Goal: Task Accomplishment & Management: Complete application form

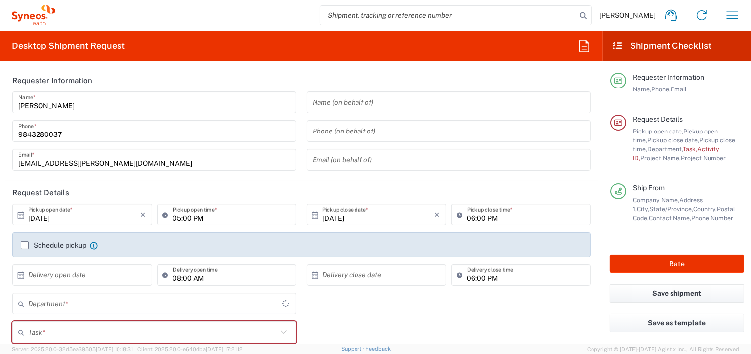
type input "[US_STATE]"
type input "[GEOGRAPHIC_DATA]"
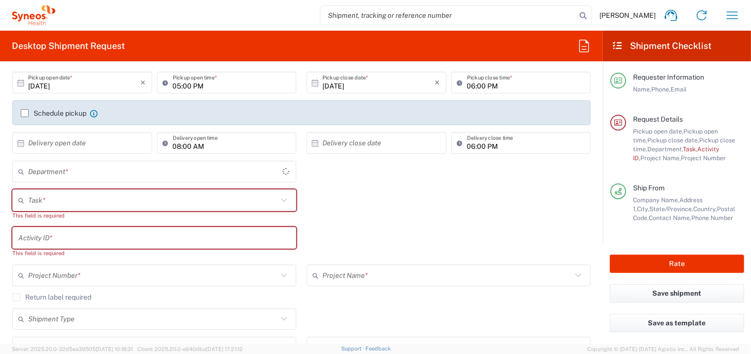
type input "4510"
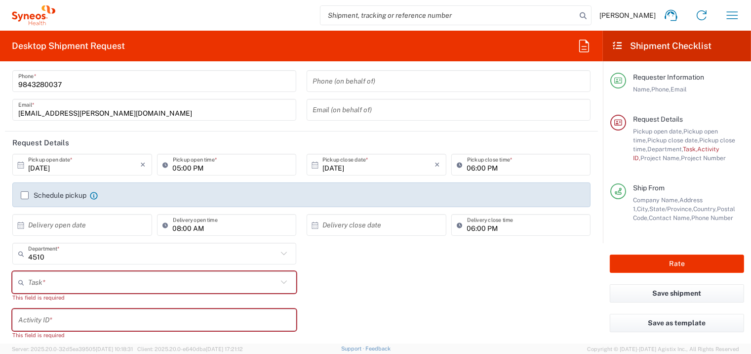
scroll to position [49, 0]
type input "Syneos Health, LLC-[GEOGRAPHIC_DATA] [GEOGRAPHIC_DATA] [GEOGRAPHIC_DATA]"
click at [45, 168] on input "[DATE]" at bounding box center [84, 165] width 113 height 17
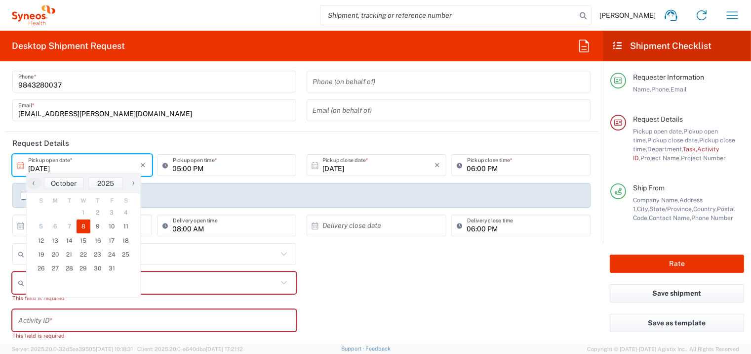
type input "[DATE]"
click at [337, 166] on input "[DATE]" at bounding box center [379, 165] width 113 height 17
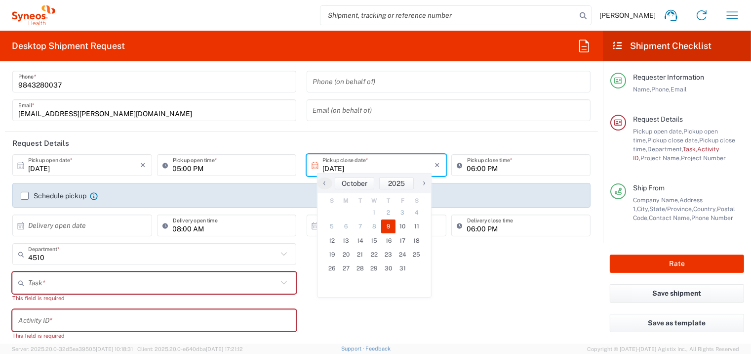
click at [178, 168] on input "05:00 PM" at bounding box center [232, 165] width 118 height 17
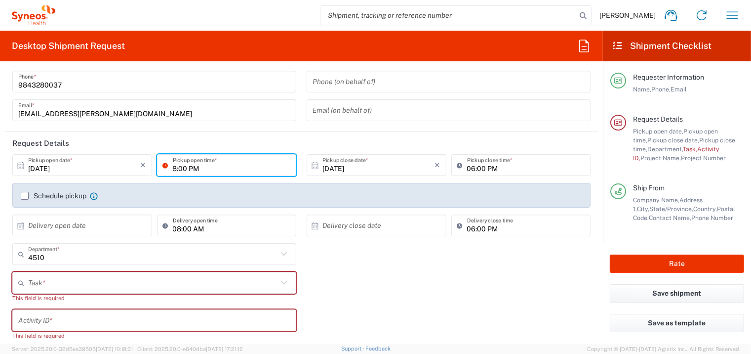
click at [191, 164] on input "8:00 PM" at bounding box center [232, 165] width 118 height 17
type input "08:00 AM"
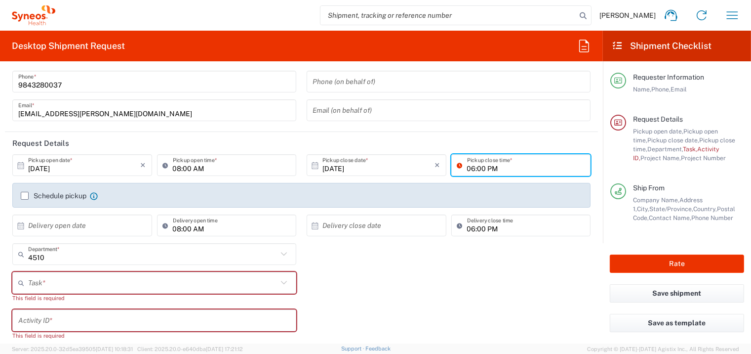
click at [473, 168] on input "06:00 PM" at bounding box center [526, 165] width 118 height 17
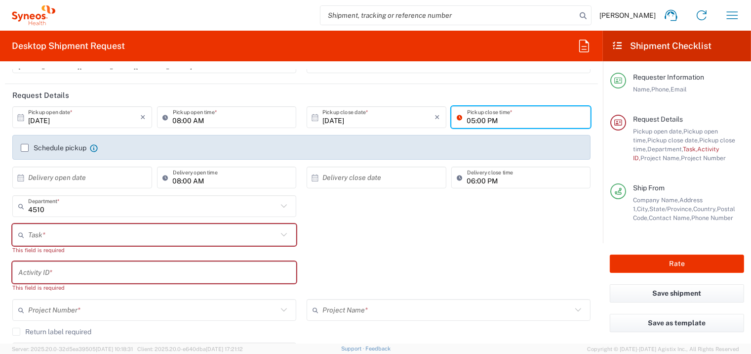
scroll to position [98, 0]
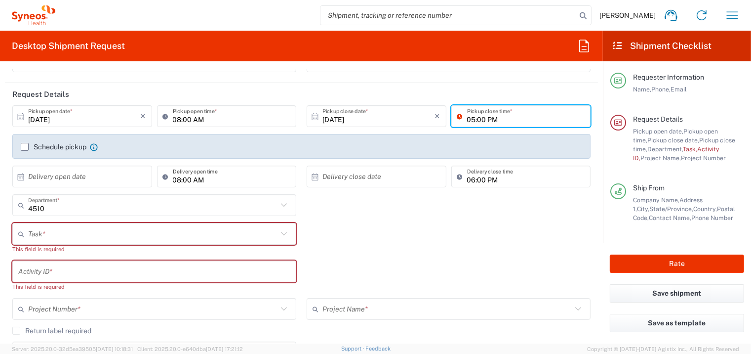
type input "05:00 PM"
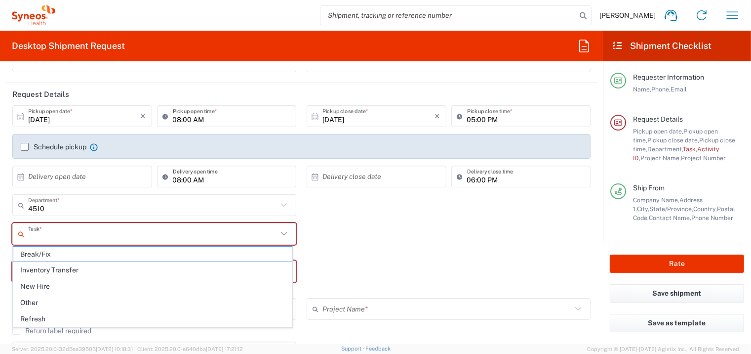
click at [77, 236] on input "text" at bounding box center [152, 233] width 249 height 17
click at [62, 301] on span "Other" at bounding box center [152, 302] width 279 height 15
type input "Other"
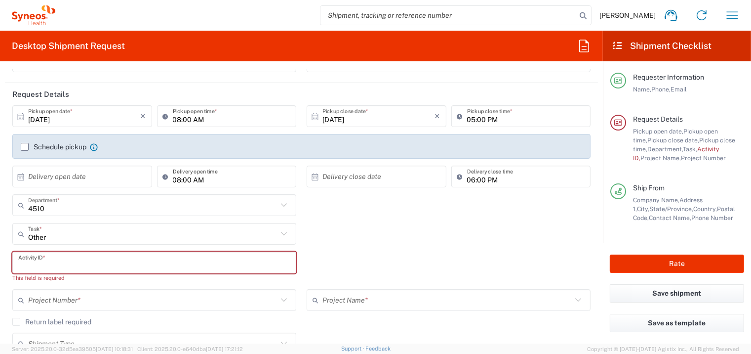
click at [62, 260] on input "text" at bounding box center [154, 262] width 272 height 17
paste input "SCTASK2734030"
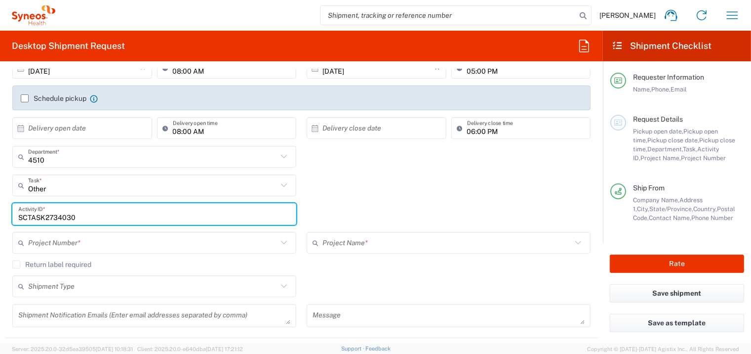
scroll to position [148, 0]
type input "SCTASK2734030"
click at [110, 242] on input "text" at bounding box center [152, 241] width 249 height 17
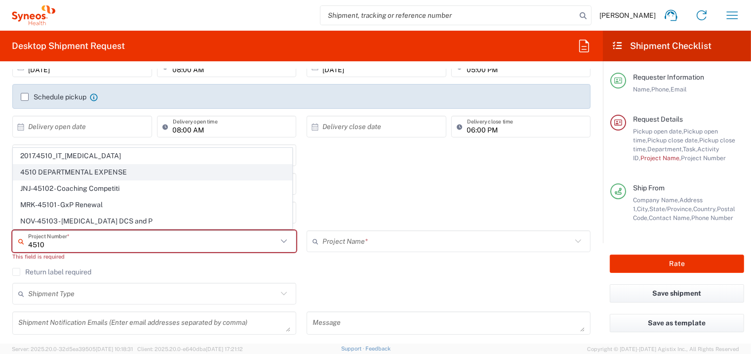
click at [81, 175] on span "4510 DEPARTMENTAL EXPENSE" at bounding box center [152, 171] width 279 height 15
type input "4510 DEPARTMENTAL EXPENSE"
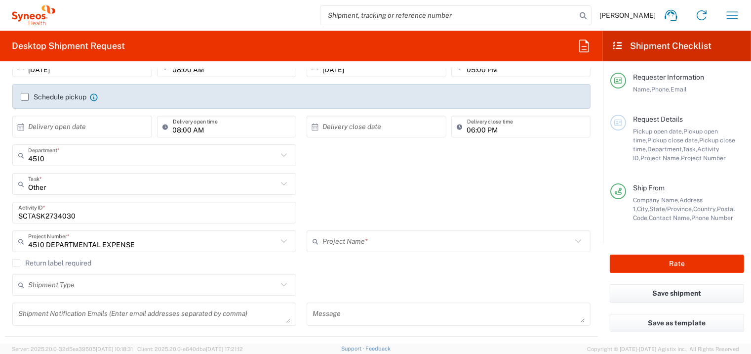
type input "4510 DEPARTMENTAL EXPENSE"
click at [18, 262] on label "Return label required" at bounding box center [51, 263] width 79 height 8
click at [16, 263] on input "Return label required" at bounding box center [16, 263] width 0 height 0
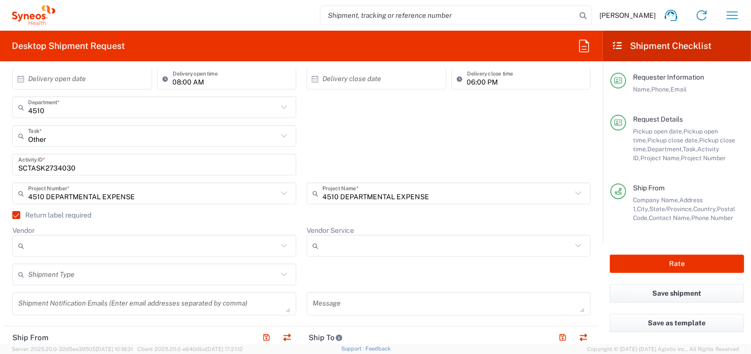
scroll to position [197, 0]
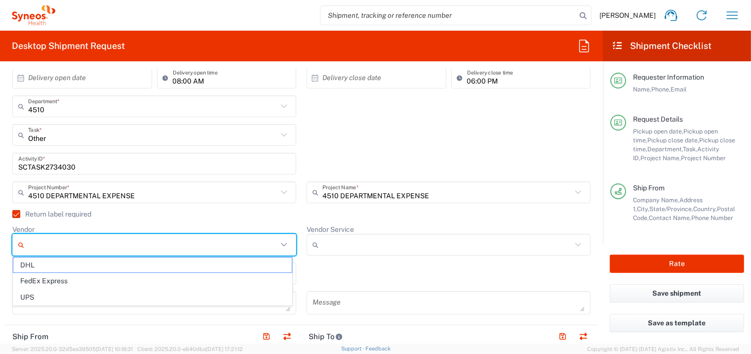
click at [91, 238] on input "Vendor" at bounding box center [152, 245] width 249 height 16
click at [50, 280] on span "FedEx Express" at bounding box center [152, 280] width 279 height 15
type input "FedEx Express"
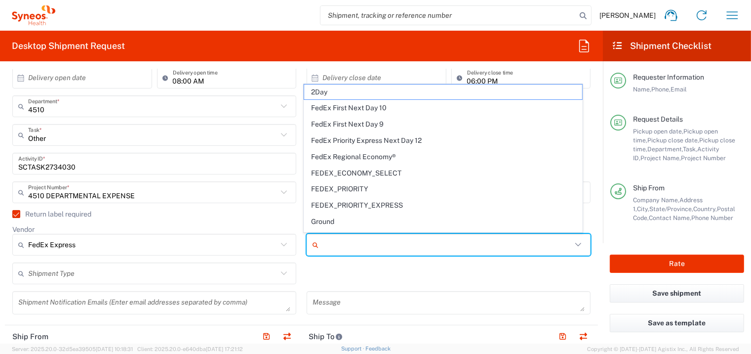
click at [334, 244] on input "Vendor Service" at bounding box center [447, 245] width 249 height 16
click at [323, 91] on span "2Day" at bounding box center [443, 91] width 279 height 15
type input "2Day"
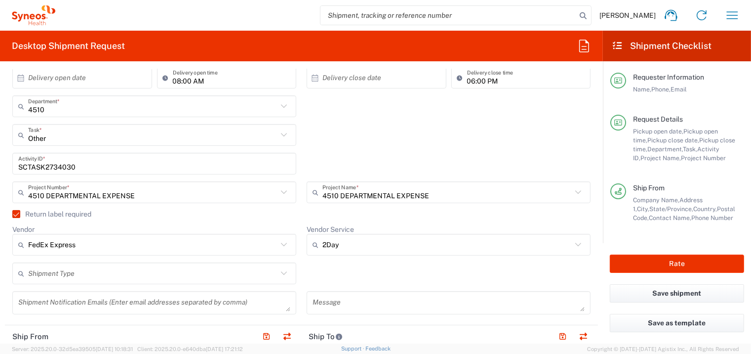
click at [84, 275] on input "text" at bounding box center [152, 273] width 249 height 17
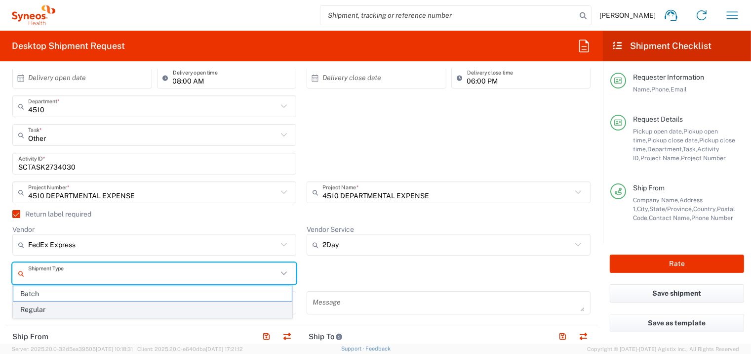
click at [67, 307] on span "Regular" at bounding box center [152, 309] width 279 height 15
type input "Regular"
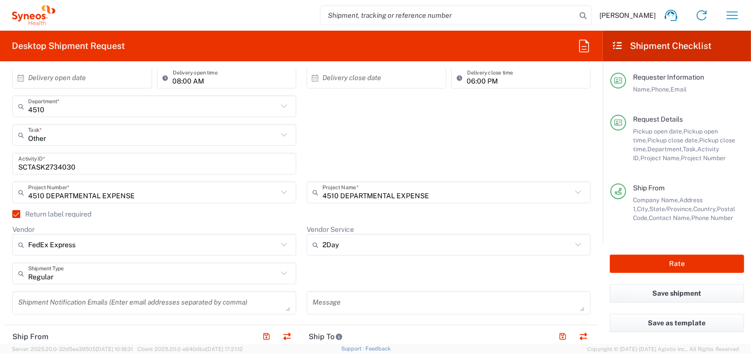
click at [333, 266] on div "Regular Shipment Type Batch Regular" at bounding box center [301, 276] width 589 height 29
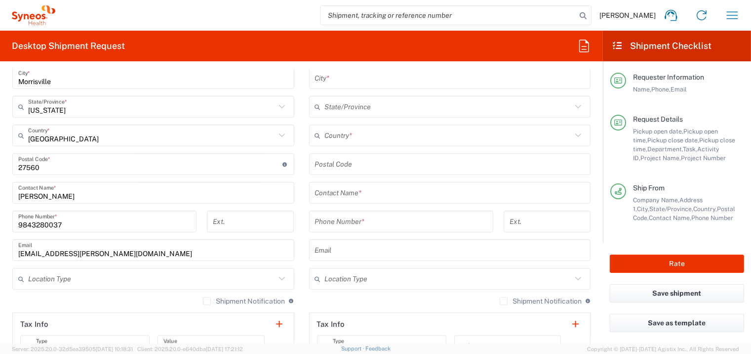
scroll to position [593, 0]
click at [133, 276] on input "text" at bounding box center [151, 277] width 247 height 17
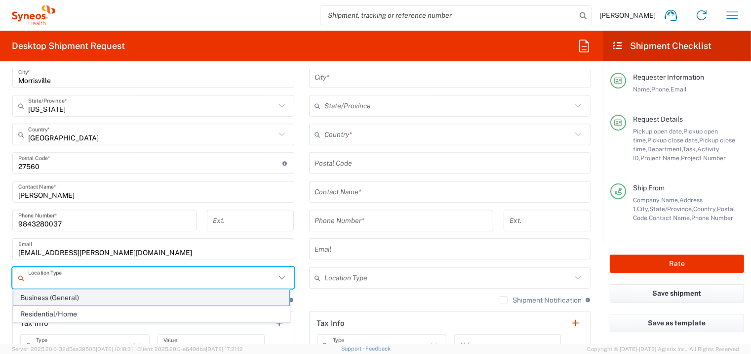
click at [84, 297] on span "Business (General)" at bounding box center [151, 297] width 276 height 15
type input "Business (General)"
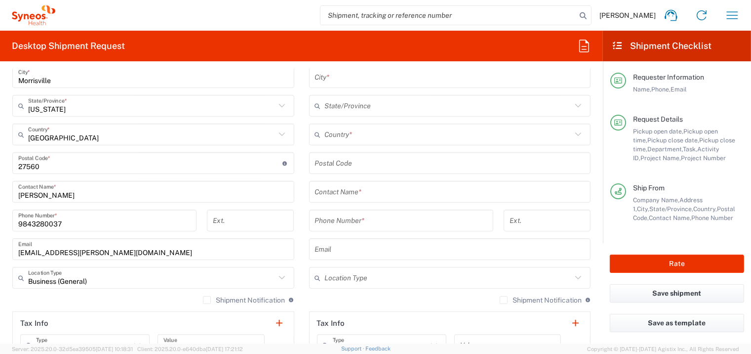
click at [413, 280] on input "text" at bounding box center [448, 277] width 247 height 17
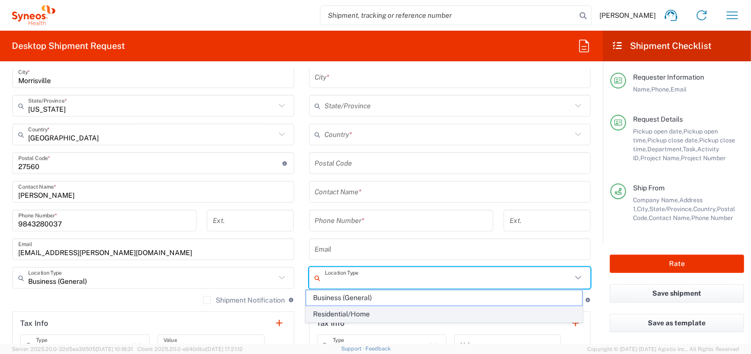
click at [391, 316] on span "Residential/Home" at bounding box center [444, 313] width 276 height 15
type input "Residential/Home"
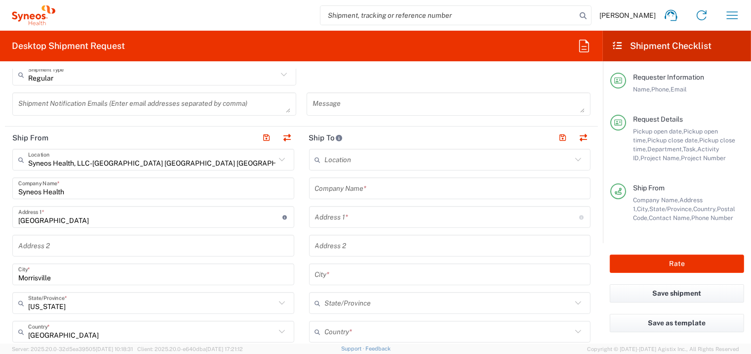
scroll to position [395, 0]
click at [383, 189] on input "text" at bounding box center [450, 189] width 270 height 17
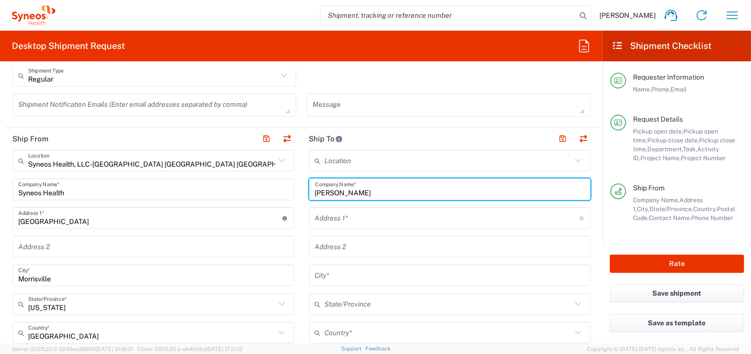
type input "[PERSON_NAME]"
click at [387, 218] on input "text" at bounding box center [447, 217] width 264 height 17
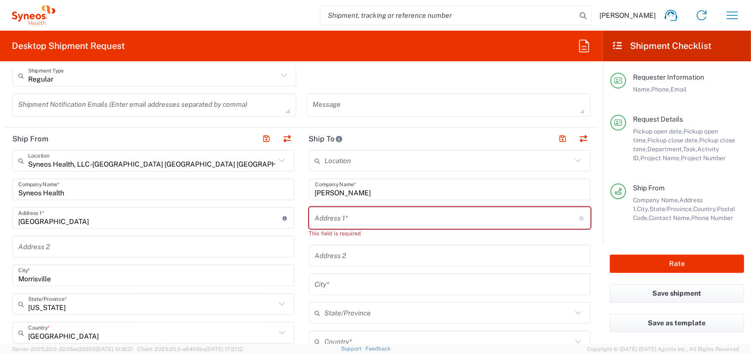
click at [429, 215] on input "text" at bounding box center [447, 217] width 264 height 17
paste input "552 Rivage Promenade"
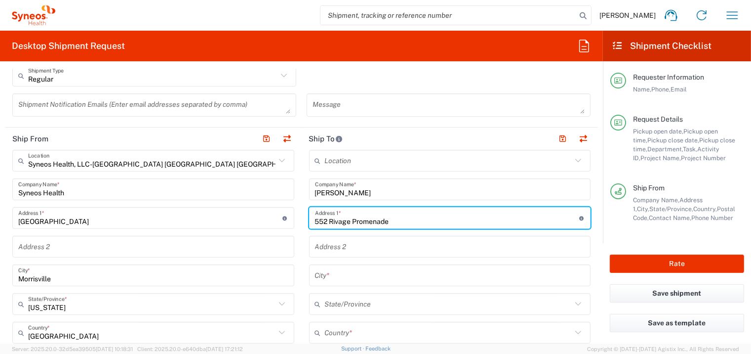
type input "552 Rivage Promenade"
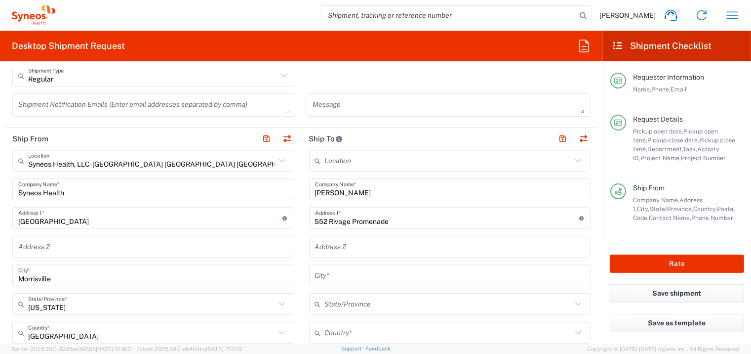
click at [348, 273] on input "text" at bounding box center [450, 275] width 270 height 17
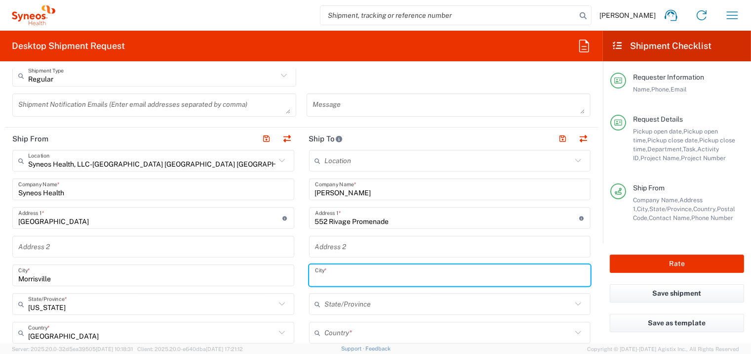
paste input "Wilmington"
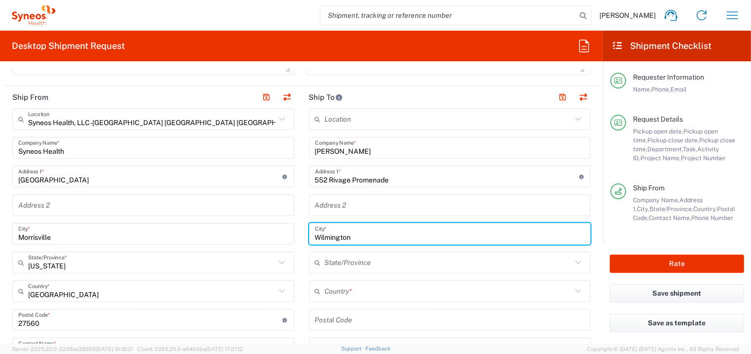
scroll to position [444, 0]
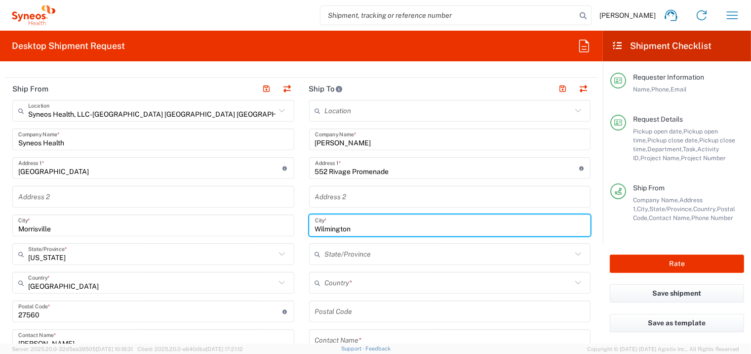
type input "Wilmington"
click at [364, 282] on input "text" at bounding box center [448, 282] width 247 height 17
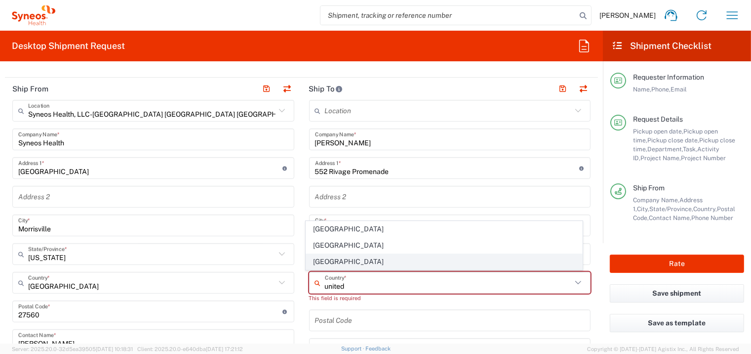
click at [330, 265] on span "[GEOGRAPHIC_DATA]" at bounding box center [444, 261] width 276 height 15
type input "[GEOGRAPHIC_DATA]"
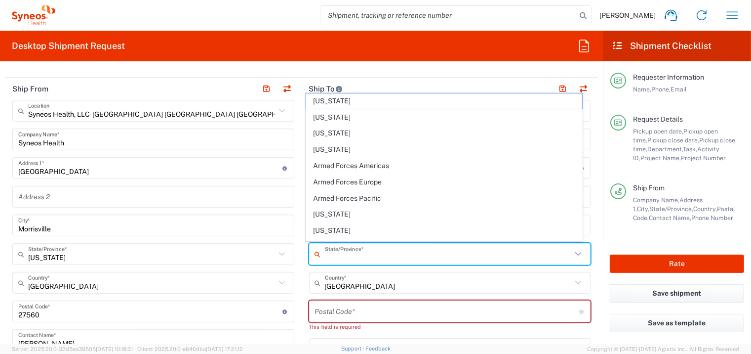
click at [369, 253] on input "text" at bounding box center [448, 253] width 247 height 17
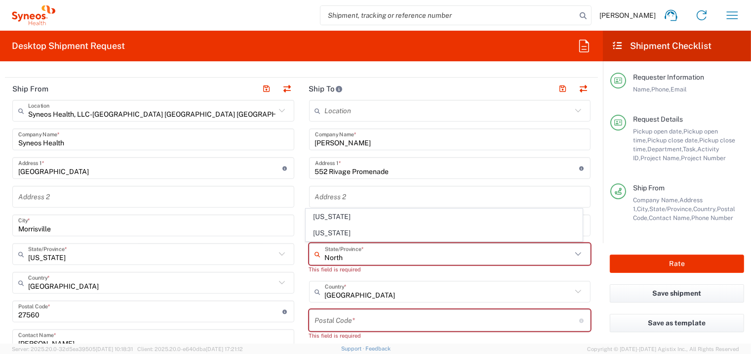
type input "North"
click at [377, 265] on div "This field is required" at bounding box center [450, 269] width 282 height 9
click at [372, 252] on input "text" at bounding box center [448, 253] width 247 height 17
click at [331, 219] on span "[US_STATE]" at bounding box center [444, 216] width 276 height 15
type input "[US_STATE]"
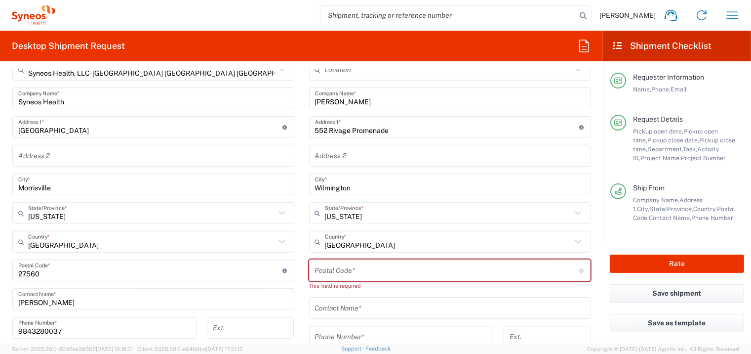
scroll to position [493, 0]
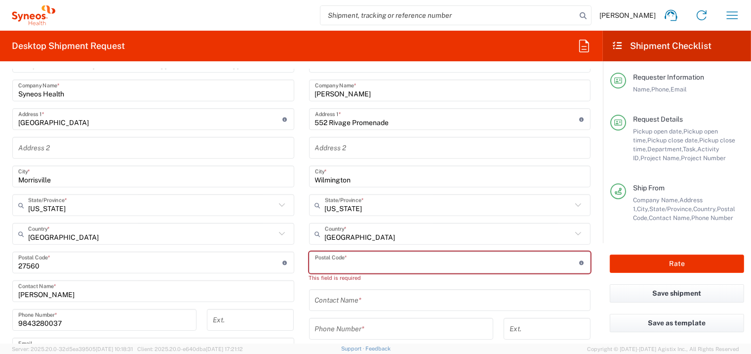
click at [387, 262] on input "undefined" at bounding box center [447, 262] width 264 height 17
paste input "28412"
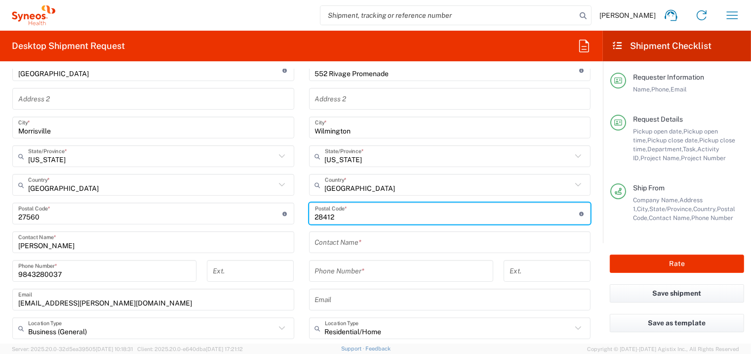
scroll to position [543, 0]
type input "28412"
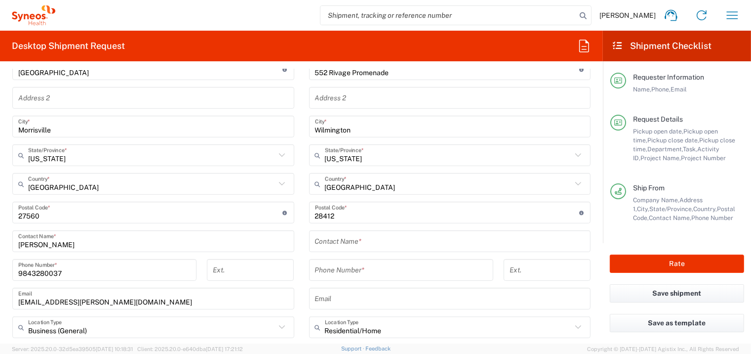
click at [363, 267] on input "tel" at bounding box center [401, 269] width 172 height 17
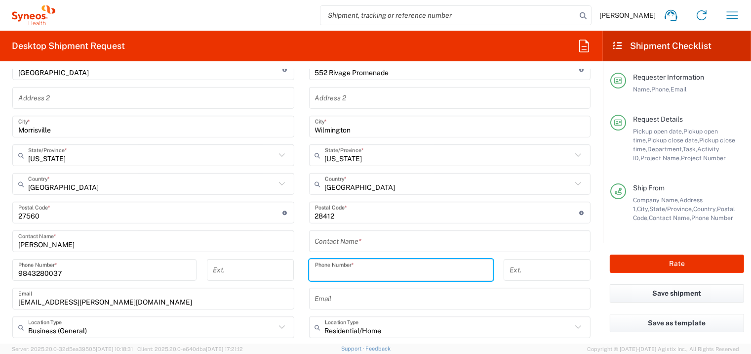
paste input "[PHONE_NUMBER]"
type input "[PHONE_NUMBER]"
click at [358, 239] on input "text" at bounding box center [450, 241] width 270 height 17
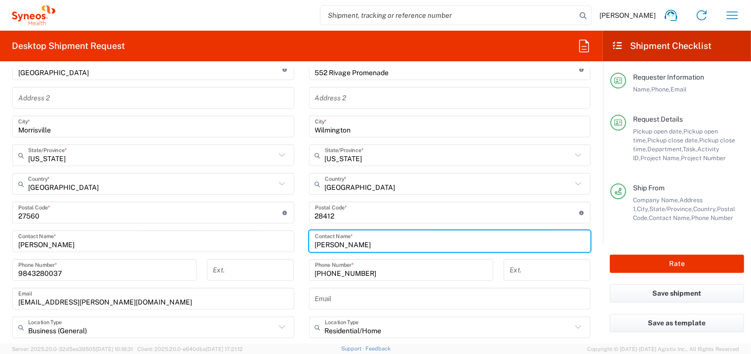
type input "[PERSON_NAME]"
click at [355, 296] on input "text" at bounding box center [450, 298] width 270 height 17
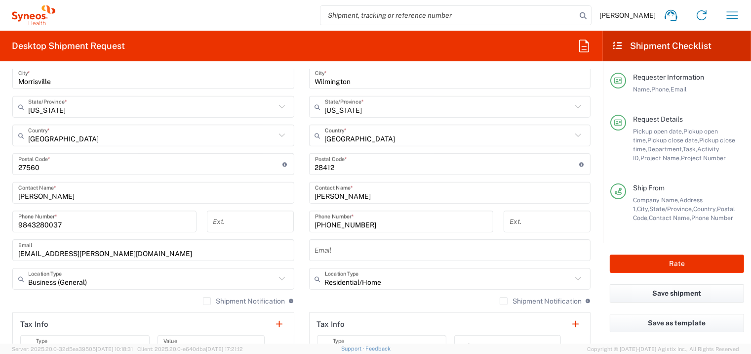
scroll to position [593, 0]
click at [356, 253] on input "text" at bounding box center [450, 249] width 270 height 17
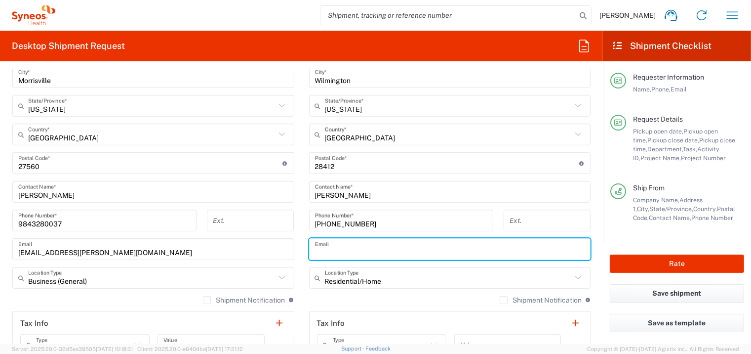
paste input "[PERSON_NAME][EMAIL_ADDRESS][PERSON_NAME][DOMAIN_NAME]"
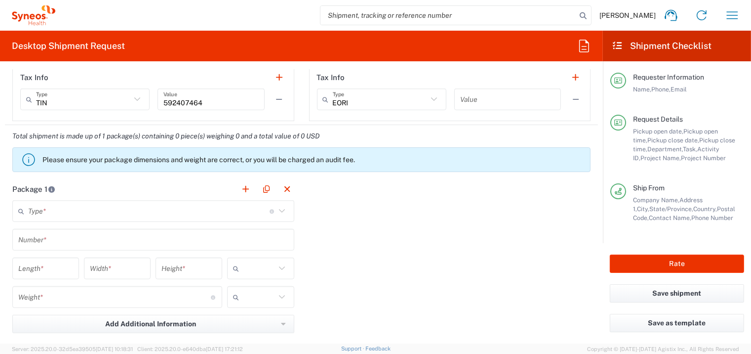
scroll to position [840, 0]
type input "[PERSON_NAME][EMAIL_ADDRESS][PERSON_NAME][DOMAIN_NAME]"
click at [201, 209] on input "text" at bounding box center [149, 209] width 242 height 17
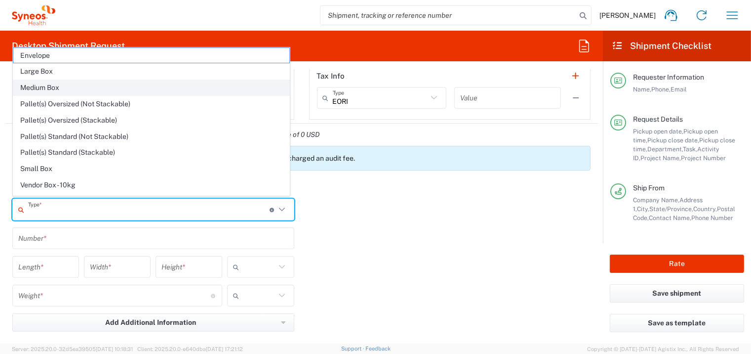
click at [70, 91] on span "Medium Box" at bounding box center [151, 87] width 276 height 15
type input "Medium Box"
type input "13"
type input "11.5"
type input "2.5"
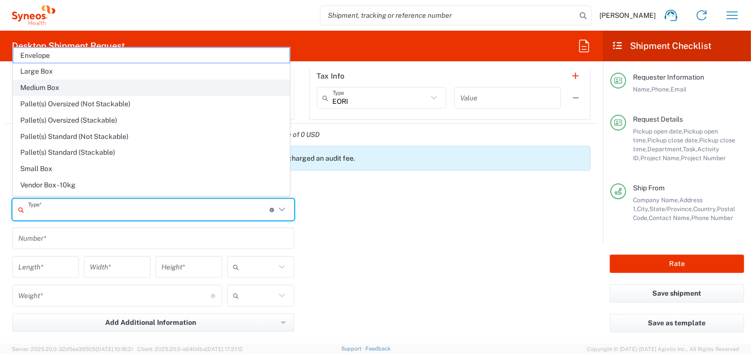
type input "in"
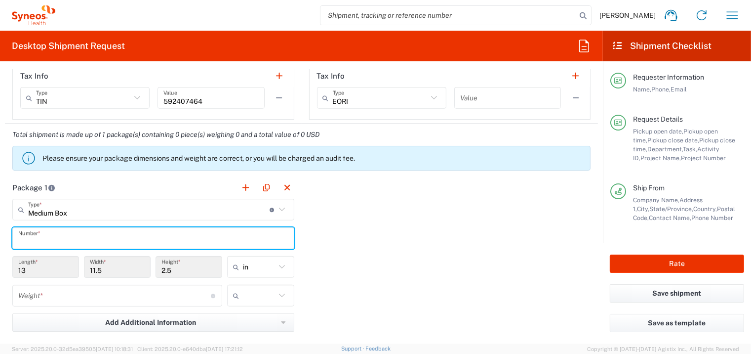
click at [65, 236] on input "text" at bounding box center [153, 238] width 270 height 17
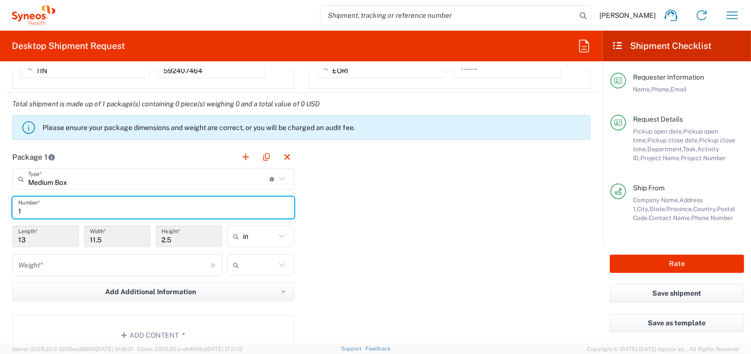
scroll to position [888, 0]
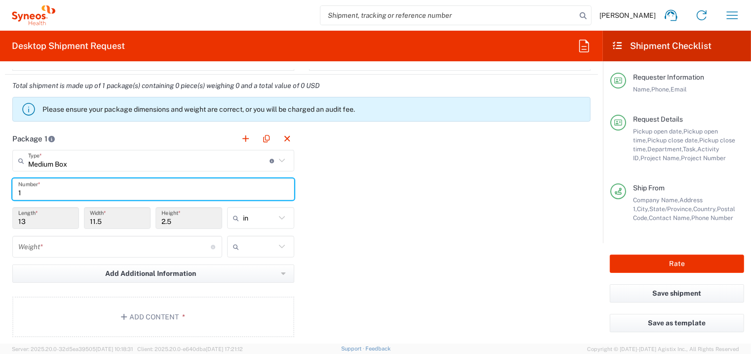
type input "1"
click at [84, 243] on input "number" at bounding box center [114, 246] width 193 height 17
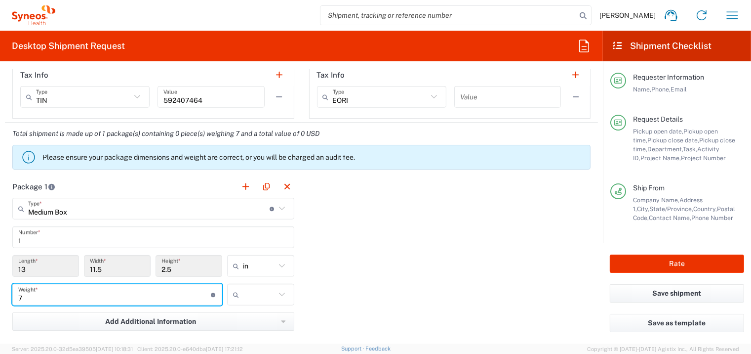
scroll to position [840, 0]
type input "7"
click at [276, 293] on icon at bounding box center [282, 295] width 13 height 13
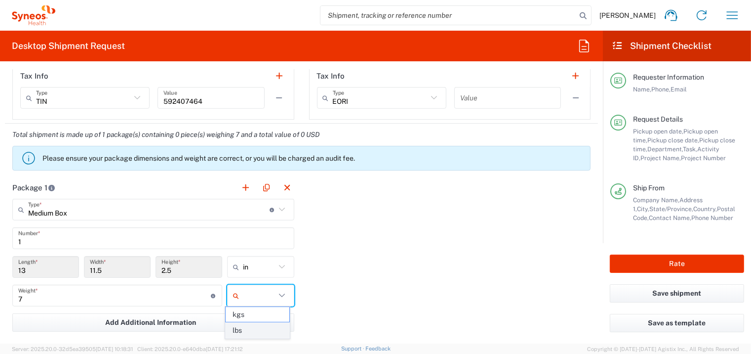
click at [258, 327] on span "lbs" at bounding box center [258, 330] width 64 height 15
type input "lbs"
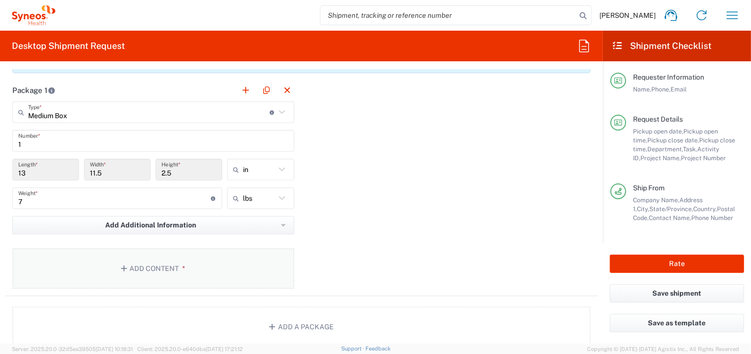
scroll to position [938, 0]
click at [164, 266] on button "Add Content *" at bounding box center [153, 266] width 282 height 40
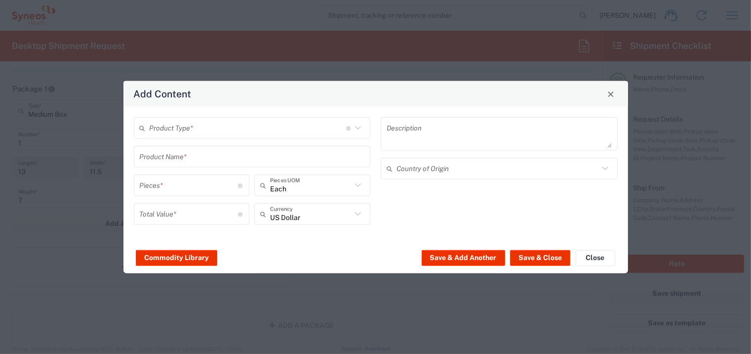
click at [202, 125] on input "text" at bounding box center [248, 127] width 197 height 17
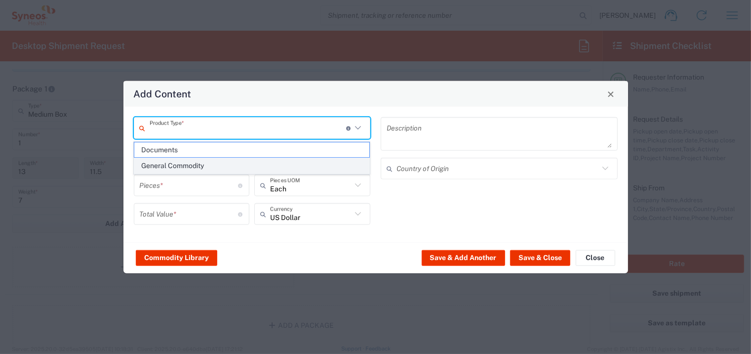
click at [193, 163] on span "General Commodity" at bounding box center [251, 165] width 235 height 15
type input "General Commodity"
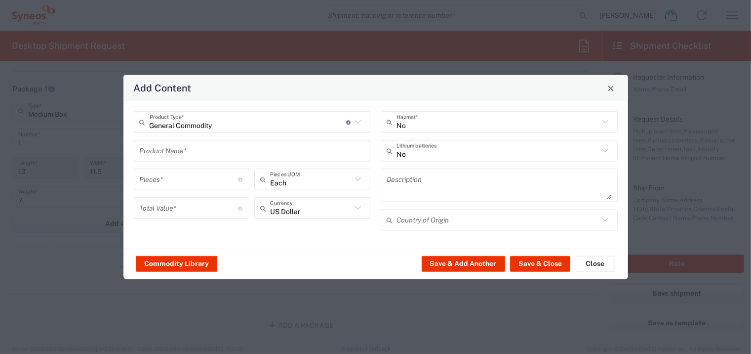
click at [195, 150] on input "text" at bounding box center [252, 150] width 225 height 17
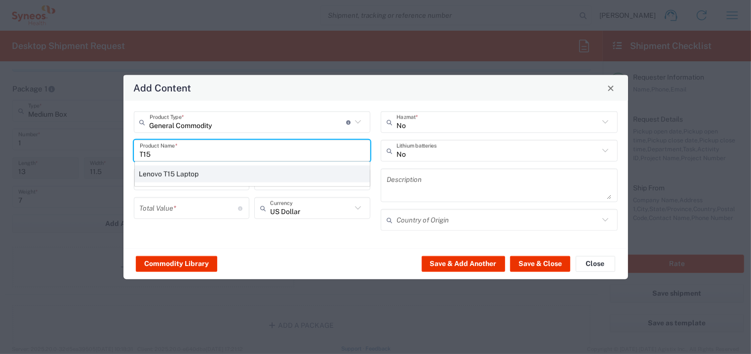
click at [183, 173] on div "Lenovo T15 Laptop" at bounding box center [252, 173] width 235 height 17
type input "Lenovo T15 Laptop"
type textarea "Lenovo T15 Laptop"
type input "[GEOGRAPHIC_DATA]"
type input "Yes"
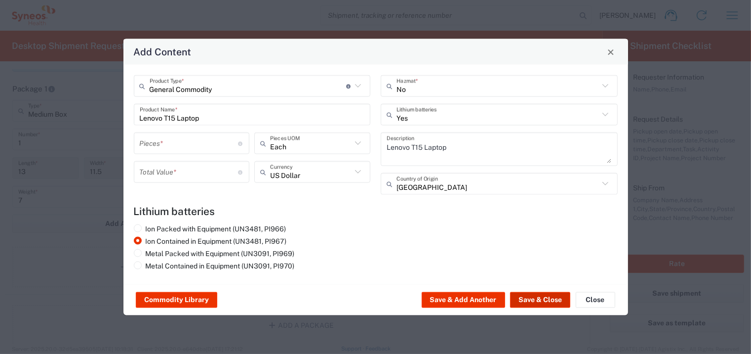
click at [550, 297] on button "Save & Close" at bounding box center [540, 300] width 60 height 16
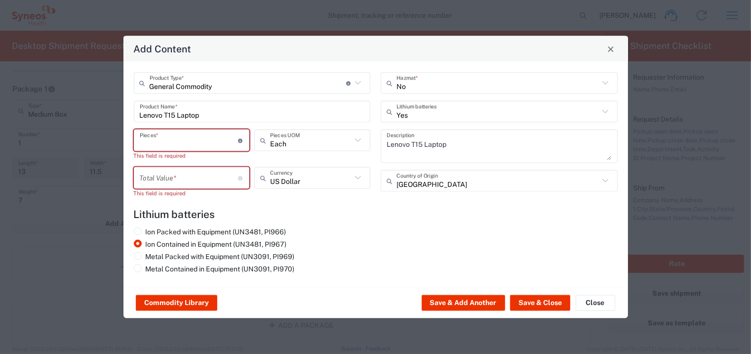
click at [212, 141] on input "number" at bounding box center [189, 139] width 99 height 17
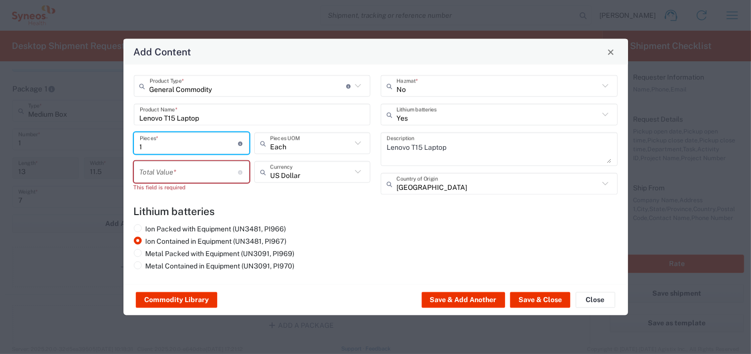
type input "1"
click at [187, 172] on input "number" at bounding box center [189, 171] width 99 height 17
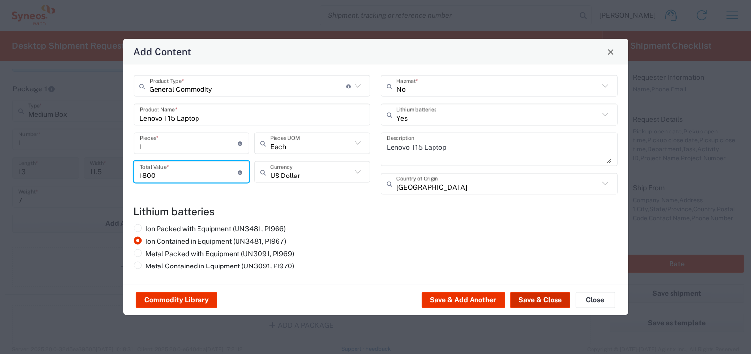
type input "1800"
click at [554, 300] on button "Save & Close" at bounding box center [540, 300] width 60 height 16
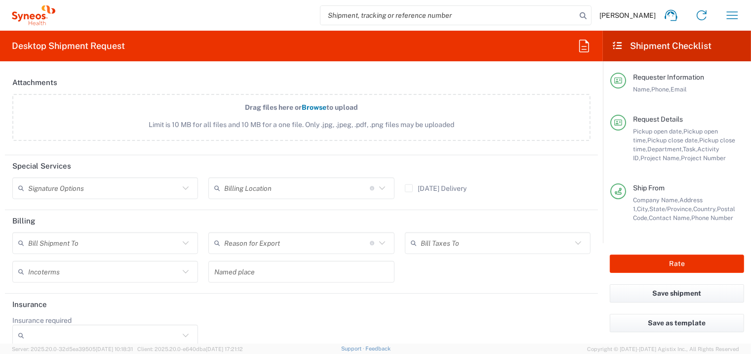
scroll to position [1282, 0]
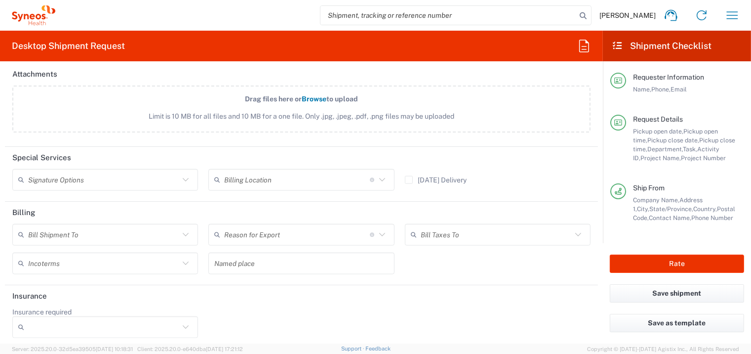
click at [129, 173] on input "text" at bounding box center [103, 179] width 151 height 17
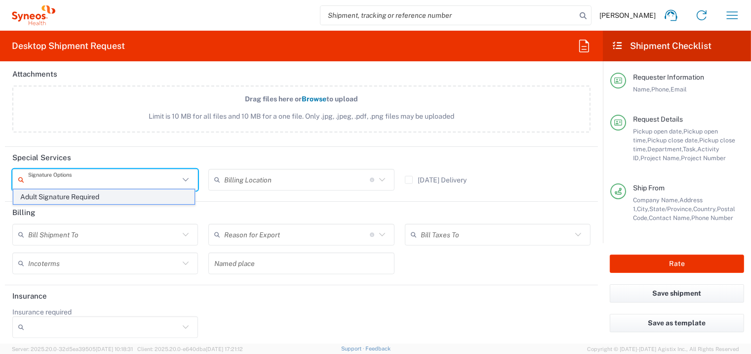
click at [99, 196] on span "Adult Signature Required" at bounding box center [103, 196] width 181 height 15
type input "Adult Signature Required"
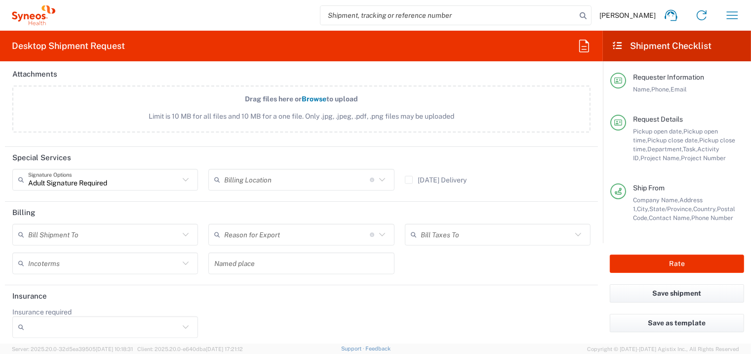
click at [181, 323] on icon at bounding box center [185, 327] width 13 height 13
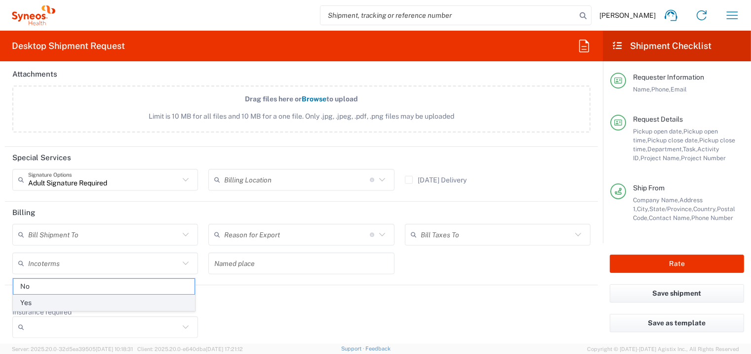
click at [106, 306] on span "Yes" at bounding box center [103, 302] width 181 height 15
type input "Yes"
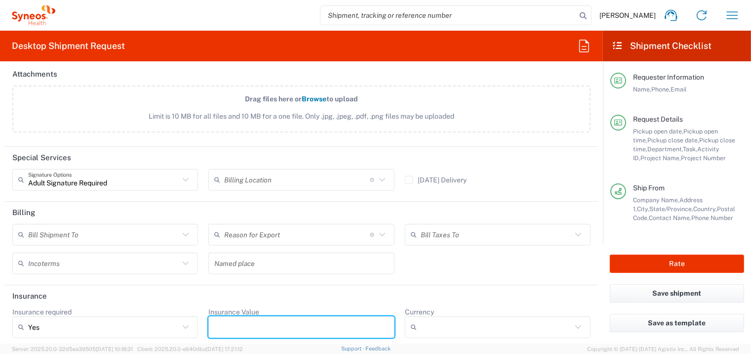
click at [259, 323] on input "Insurance Value" at bounding box center [301, 327] width 174 height 16
type input "1800"
click at [490, 319] on input "Currency" at bounding box center [496, 327] width 151 height 16
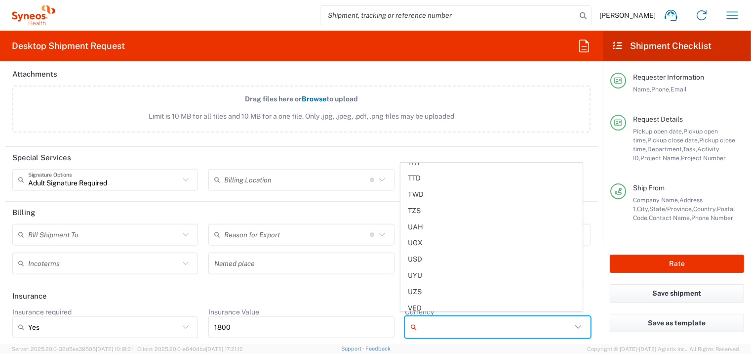
scroll to position [2340, 0]
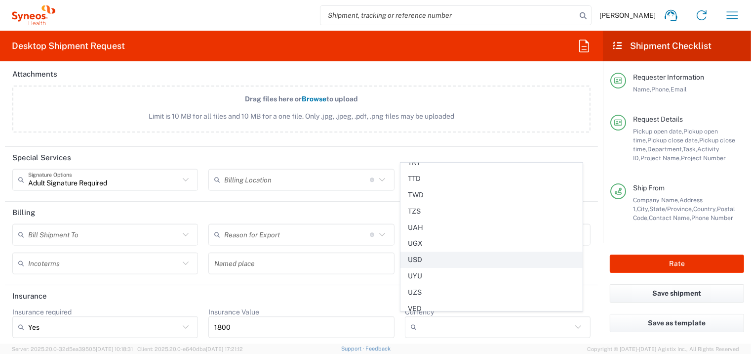
click at [409, 252] on span "USD" at bounding box center [491, 259] width 181 height 15
type input "USD"
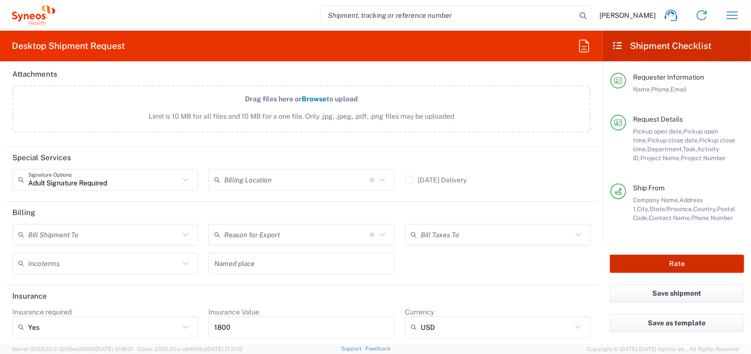
click at [680, 263] on button "Rate" at bounding box center [677, 263] width 134 height 18
type input "4510 DEPARTMENTAL EXPENSE"
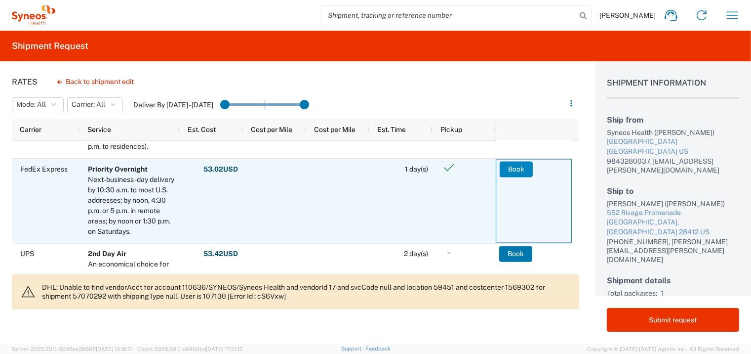
click at [510, 165] on button "Book" at bounding box center [516, 169] width 33 height 16
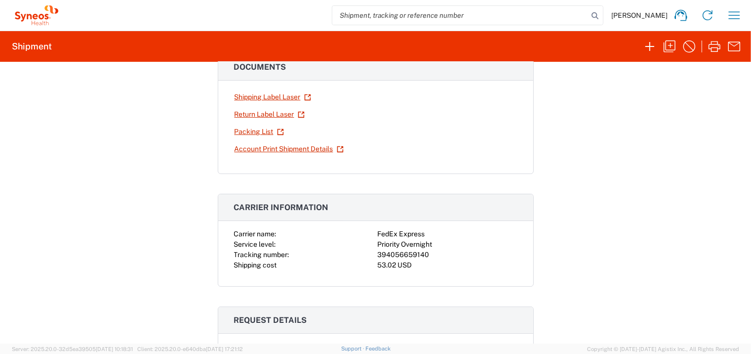
scroll to position [197, 0]
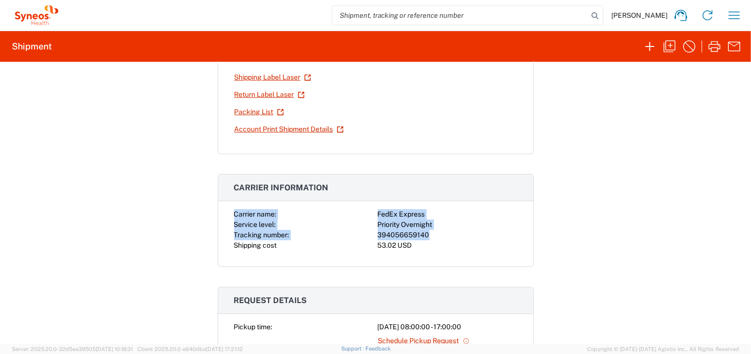
drag, startPoint x: 231, startPoint y: 206, endPoint x: 434, endPoint y: 229, distance: 204.8
click at [434, 229] on div "Carrier name: FedEx Express Service level: Priority Overnight Tracking number: …" at bounding box center [375, 229] width 283 height 41
drag, startPoint x: 434, startPoint y: 229, endPoint x: 407, endPoint y: 225, distance: 27.0
copy div "Carrier name: FedEx Express Service level: Priority Overnight Tracking number: …"
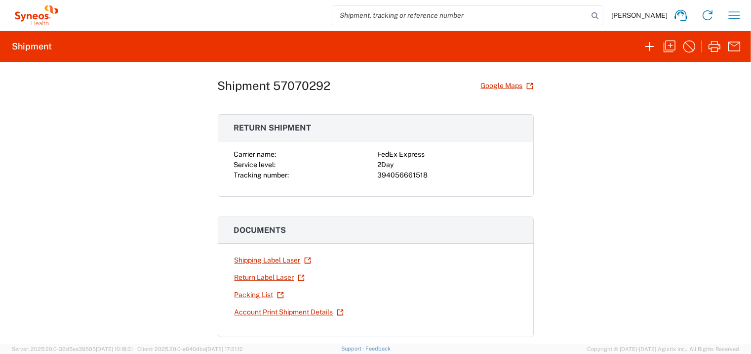
scroll to position [0, 0]
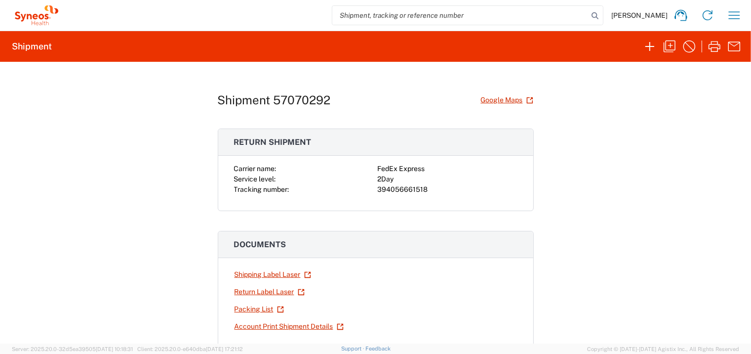
drag, startPoint x: 416, startPoint y: 124, endPoint x: 260, endPoint y: 58, distance: 169.5
click at [260, 58] on agx-shipment-request-result-v2 "Shipment Shipment 57070292 Google Maps Return shipment Carrier name: FedEx Expr…" at bounding box center [375, 187] width 751 height 313
copy agx-shipment-request-result-v2 "Shipment 57070292 Google Maps Return shipment Carrier name: FedEx Express Servi…"
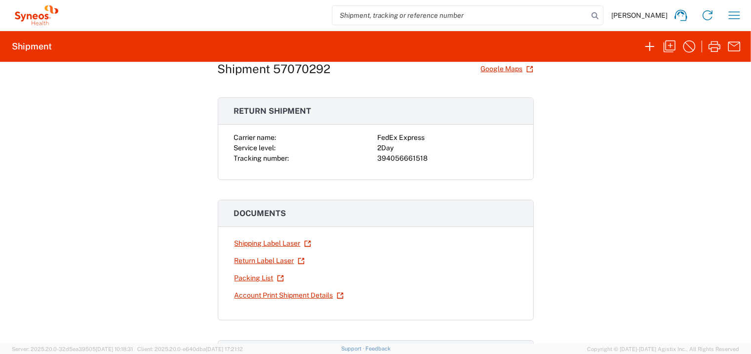
scroll to position [49, 0]
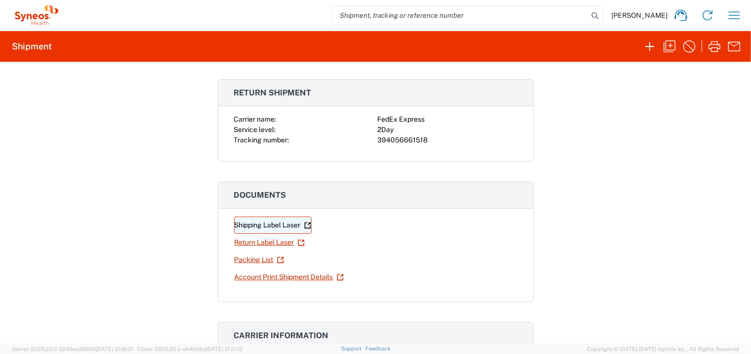
click at [269, 225] on link "Shipping Label Laser" at bounding box center [273, 224] width 78 height 17
click at [267, 242] on link "Return Label Laser" at bounding box center [269, 242] width 71 height 17
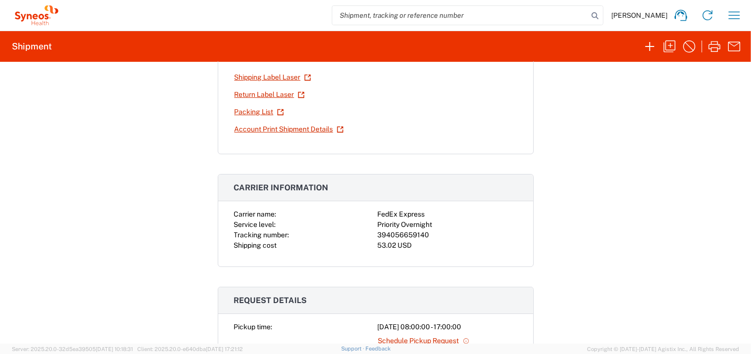
scroll to position [197, 0]
click at [197, 186] on div "Shipment 57070292 Google Maps Return shipment Carrier name: FedEx Express Servi…" at bounding box center [375, 203] width 751 height 282
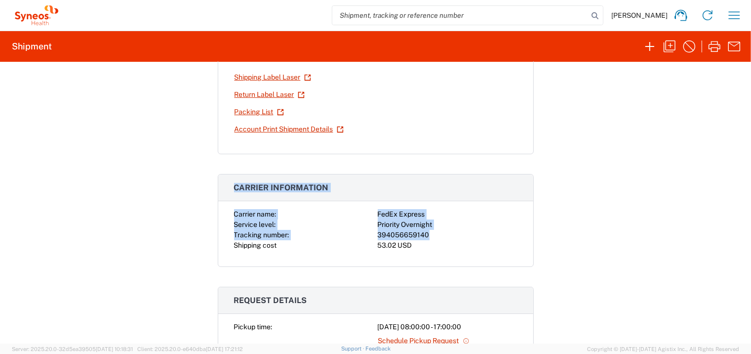
drag, startPoint x: 225, startPoint y: 187, endPoint x: 435, endPoint y: 234, distance: 215.0
click at [435, 234] on agx-collapsable-panel "Carrier information Carrier name: FedEx Express Service level: Priority Overnig…" at bounding box center [376, 220] width 316 height 93
drag, startPoint x: 435, startPoint y: 234, endPoint x: 413, endPoint y: 220, distance: 25.9
copy agx-collapsable-panel "Carrier information Carrier name: FedEx Express Service level: Priority Overnig…"
